Goal: Transaction & Acquisition: Purchase product/service

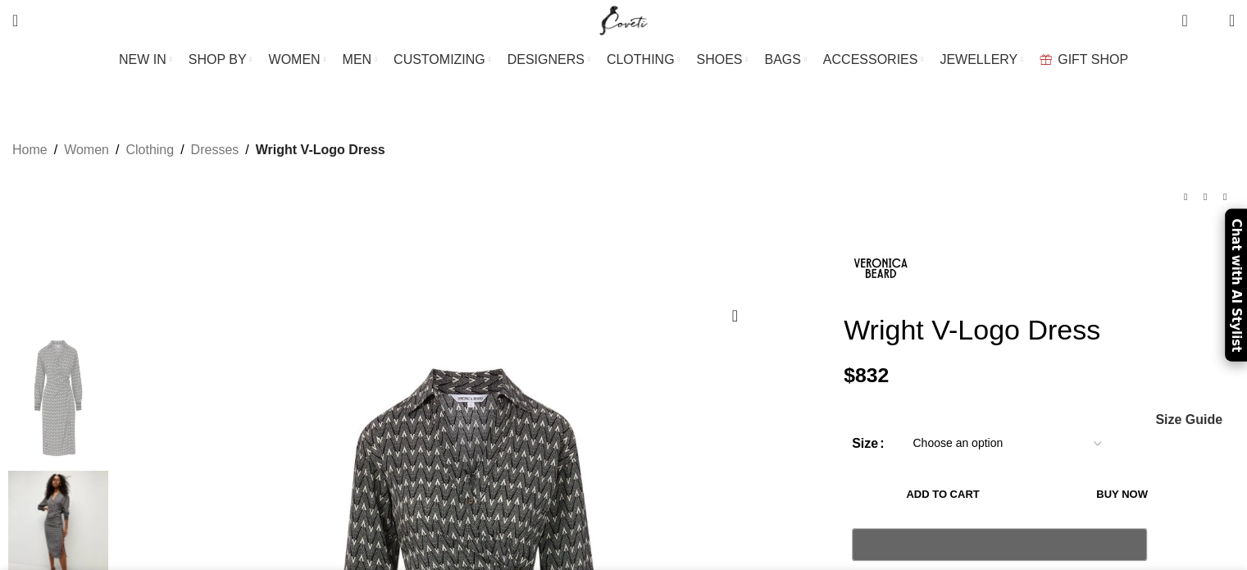
click at [1046, 426] on select "Choose an option 4 UK 6 UK 8 [GEOGRAPHIC_DATA] 10 [GEOGRAPHIC_DATA] 12 [GEOGRAP…" at bounding box center [1006, 443] width 213 height 34
click at [900, 426] on select "Choose an option 4 UK 6 UK 8 [GEOGRAPHIC_DATA] 10 [GEOGRAPHIC_DATA] 12 [GEOGRAP…" at bounding box center [1006, 443] width 213 height 34
select select "12-[GEOGRAPHIC_DATA]"
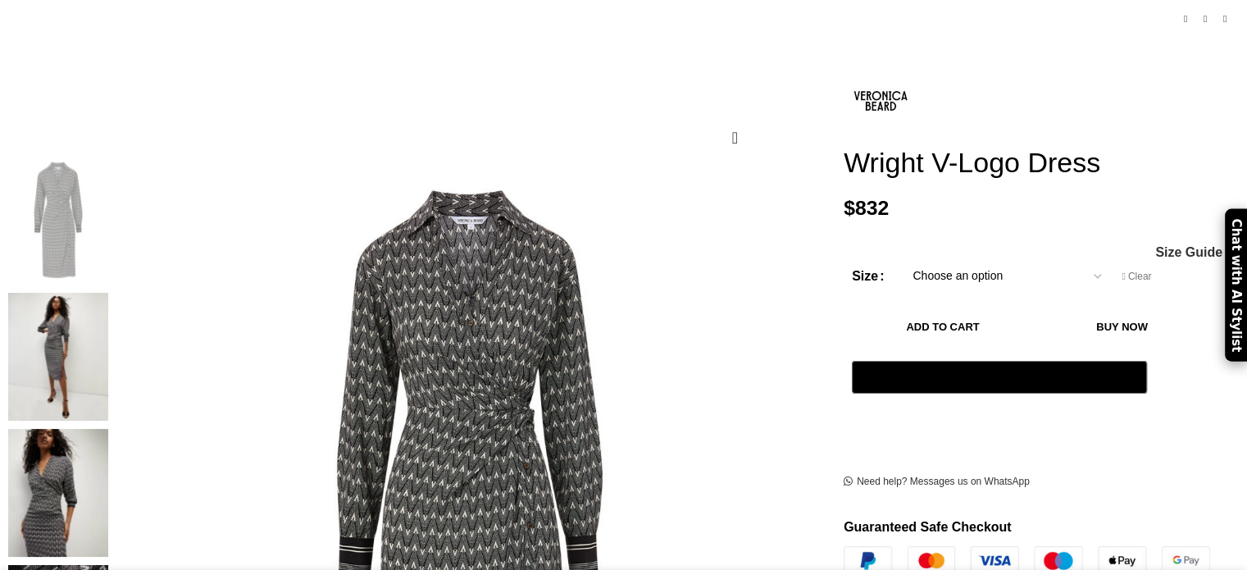
scroll to position [189, 0]
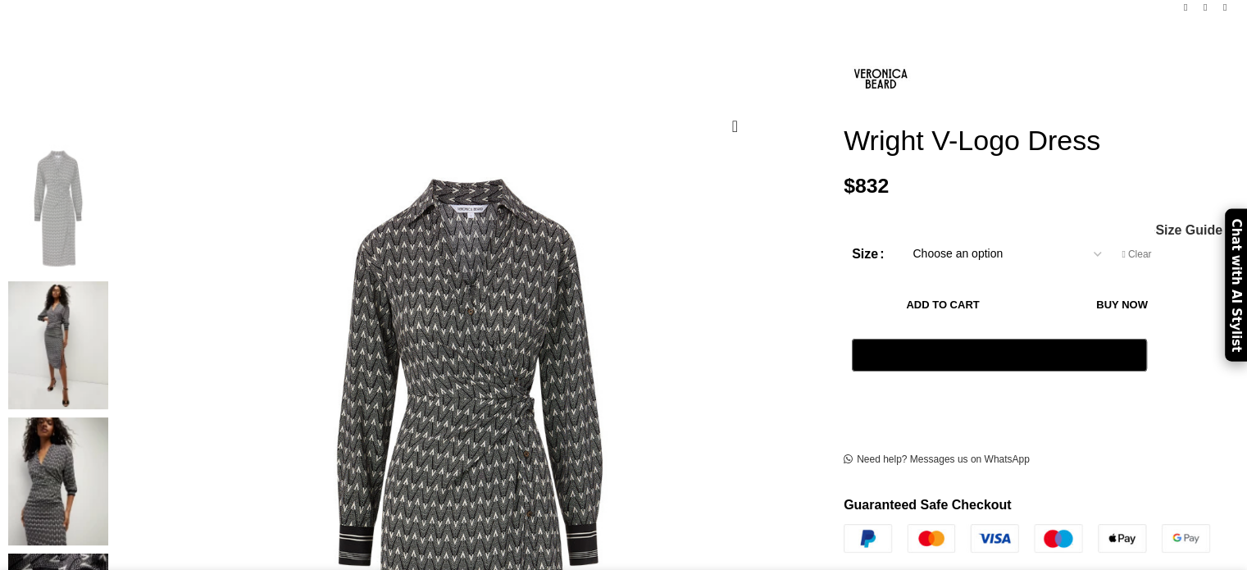
click at [108, 417] on img at bounding box center [58, 481] width 100 height 128
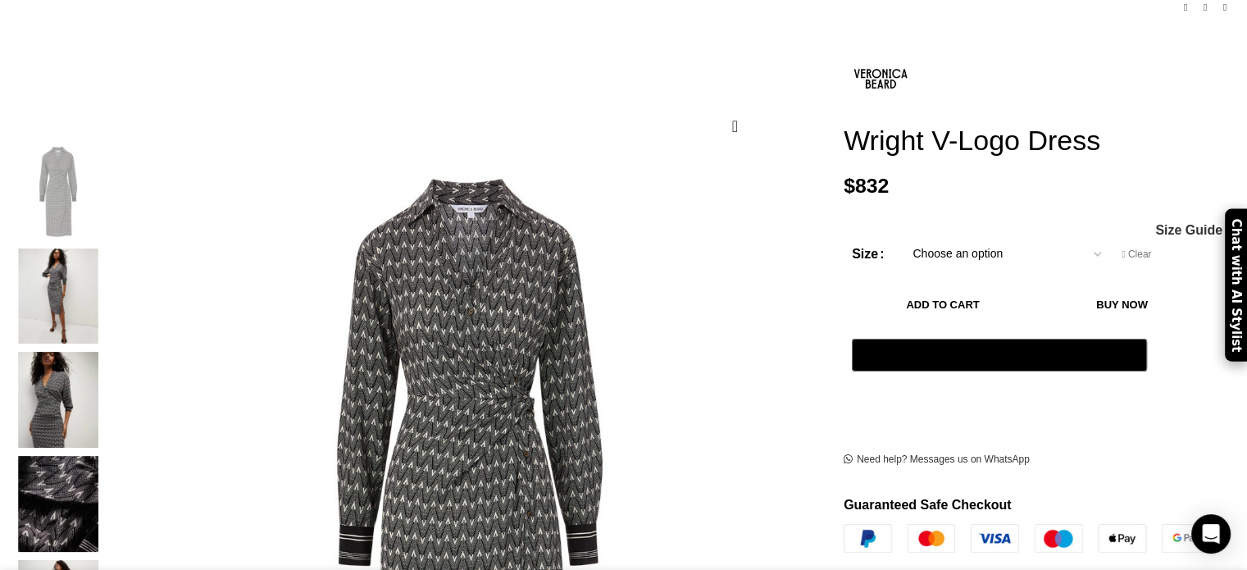
scroll to position [0, 172]
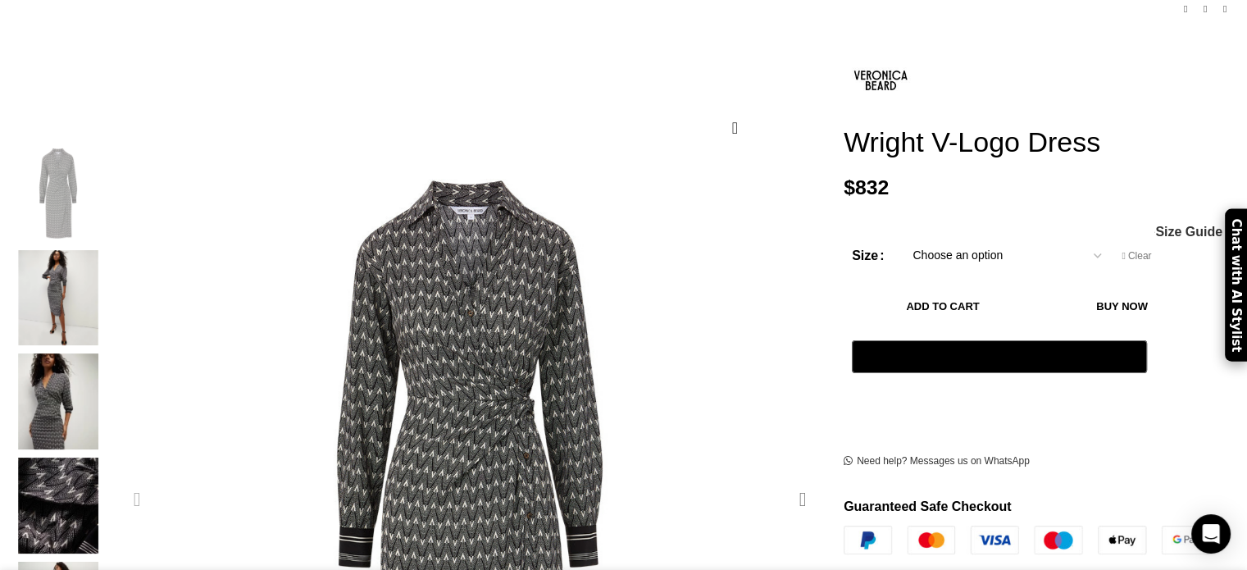
click at [782, 479] on div "Next slide" at bounding box center [802, 499] width 41 height 41
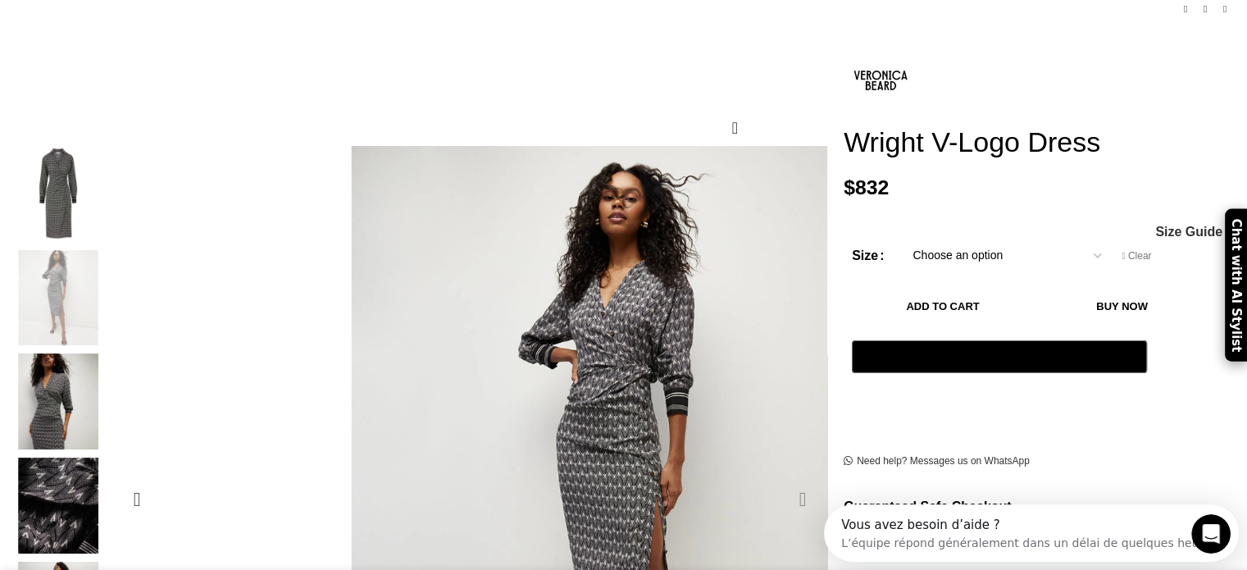
scroll to position [0, 0]
click at [782, 479] on div "Next slide" at bounding box center [802, 499] width 41 height 41
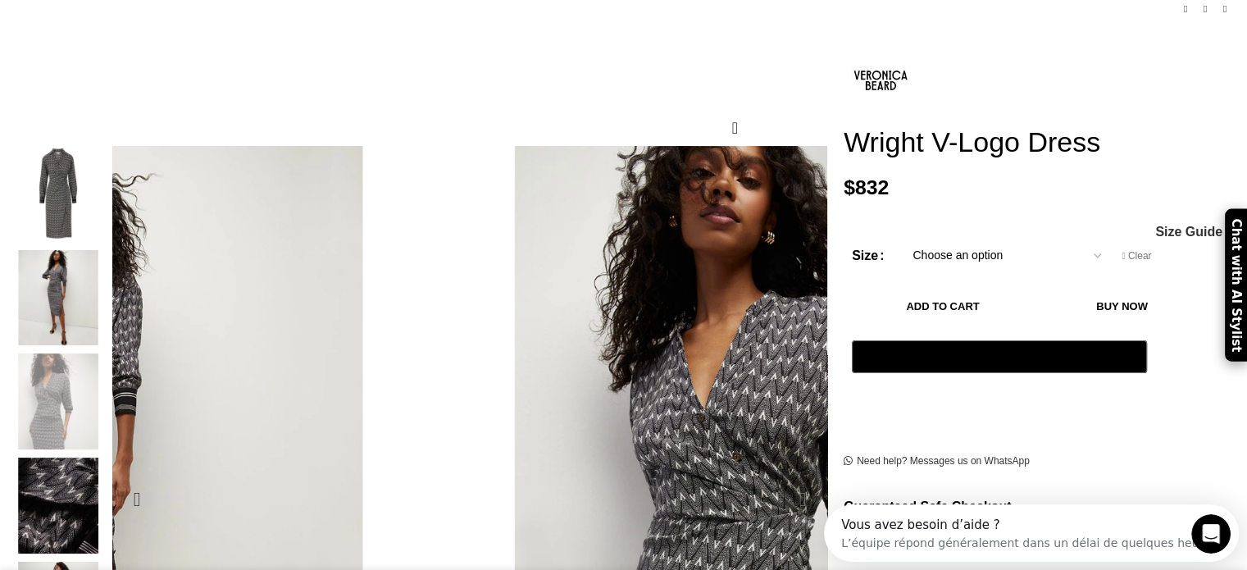
click at [782, 479] on div "Next slide" at bounding box center [802, 499] width 41 height 41
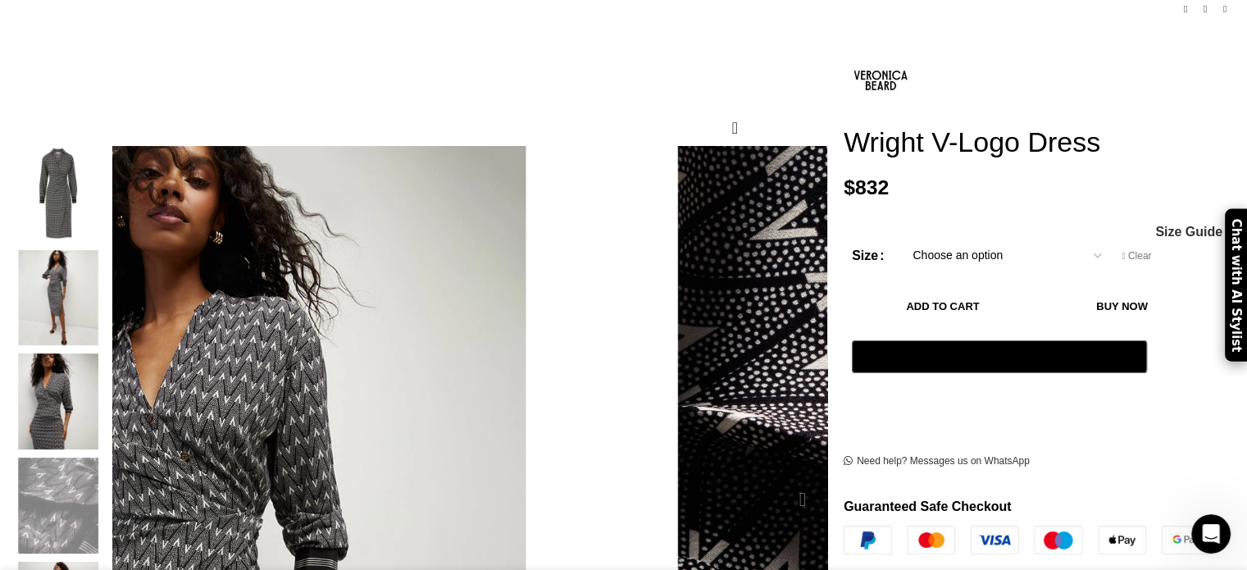
scroll to position [0, 344]
click at [782, 479] on div "Next slide" at bounding box center [802, 499] width 41 height 41
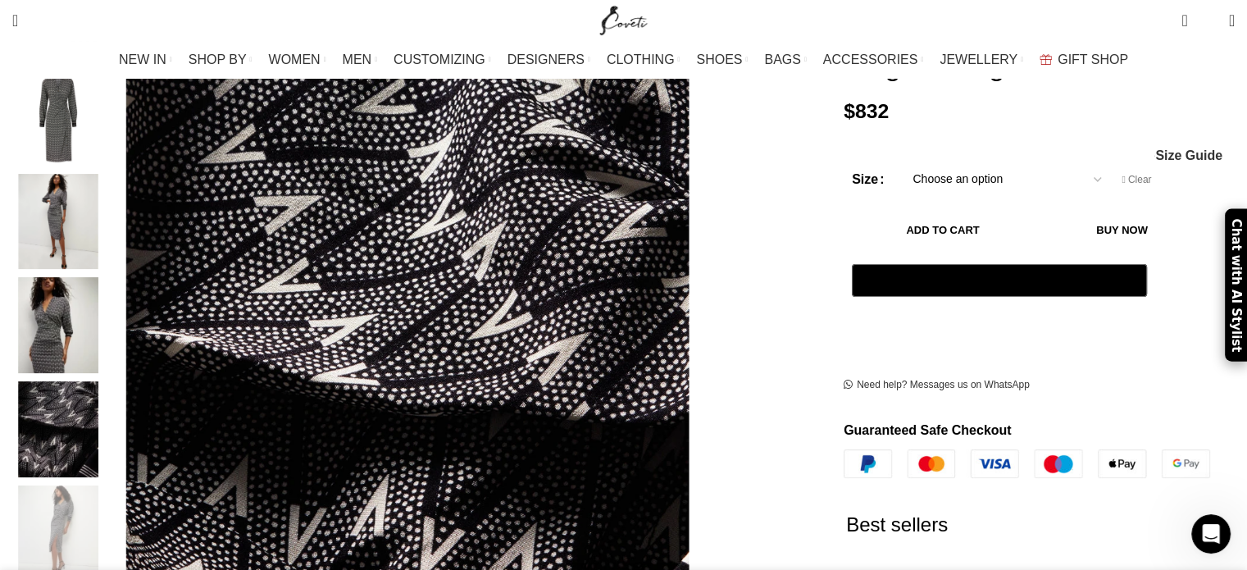
scroll to position [357, 0]
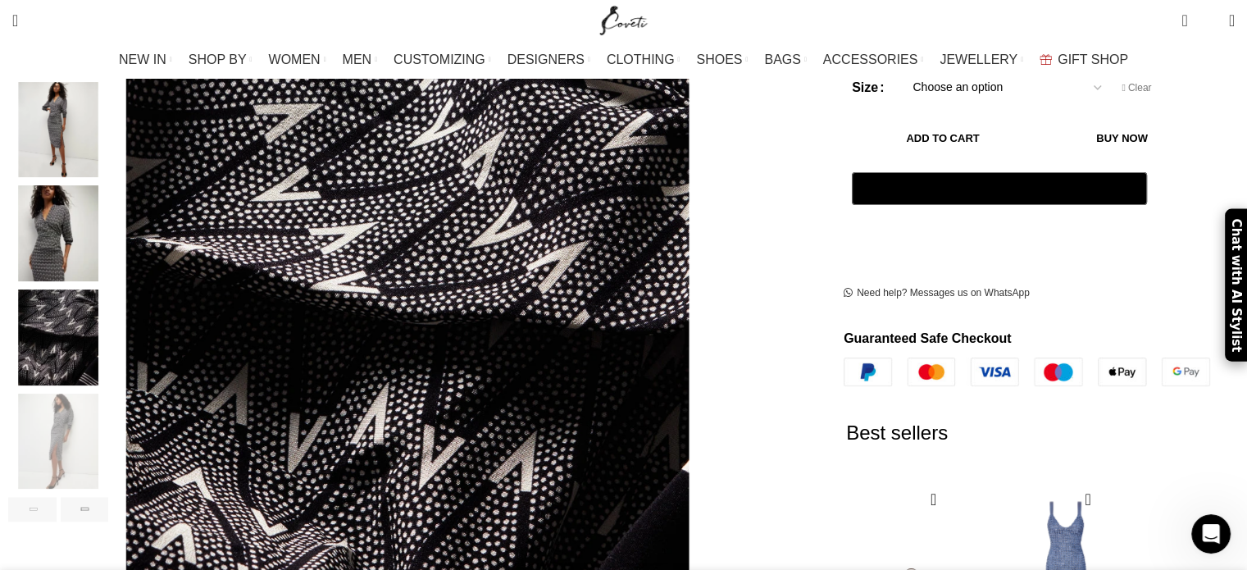
click at [108, 320] on img "4 / 7" at bounding box center [58, 337] width 100 height 96
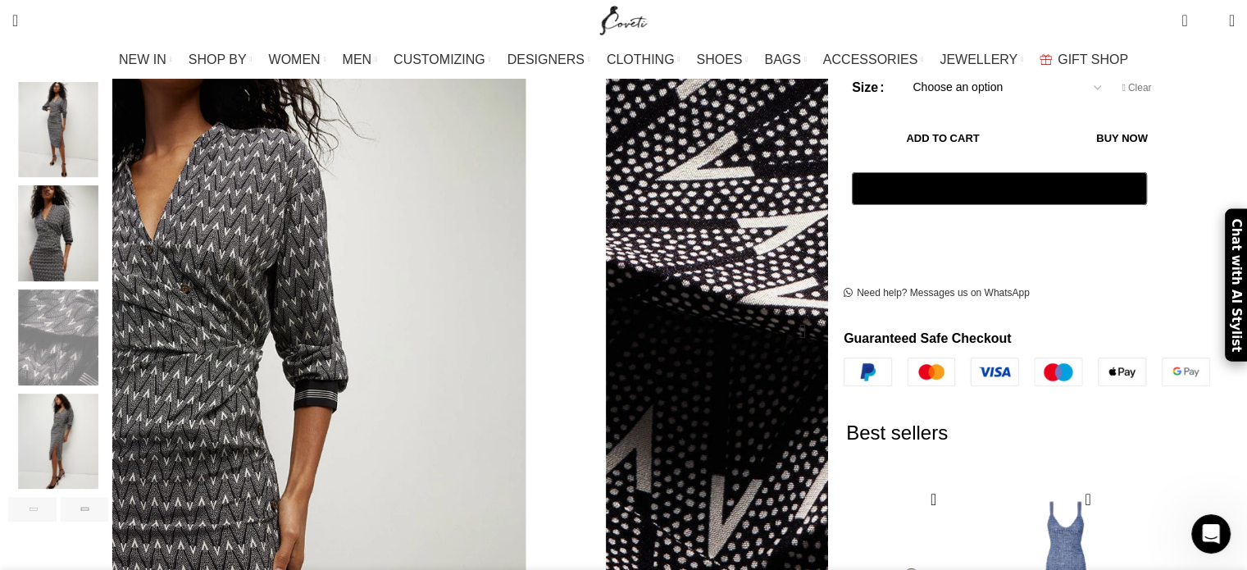
scroll to position [0, 690]
